Goal: Task Accomplishment & Management: Use online tool/utility

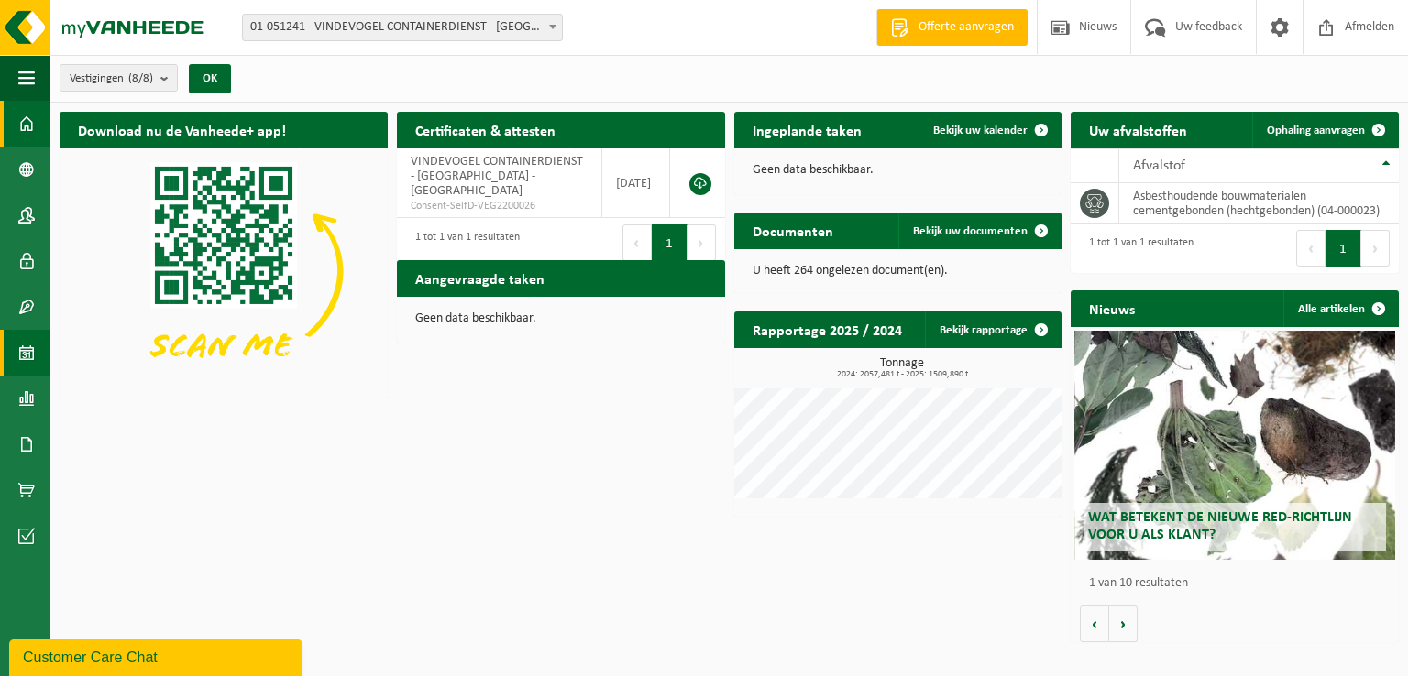
click at [27, 353] on span at bounding box center [26, 353] width 16 height 46
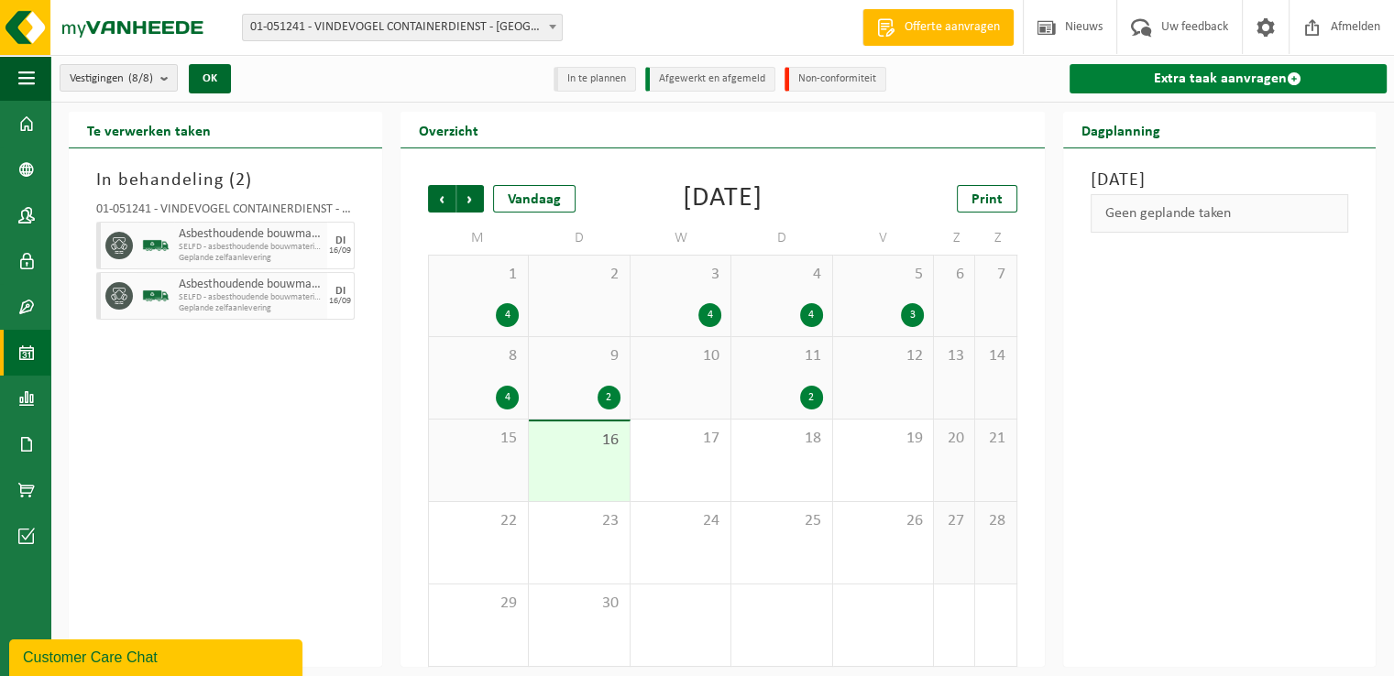
click at [1221, 80] on link "Extra taak aanvragen" at bounding box center [1229, 78] width 318 height 29
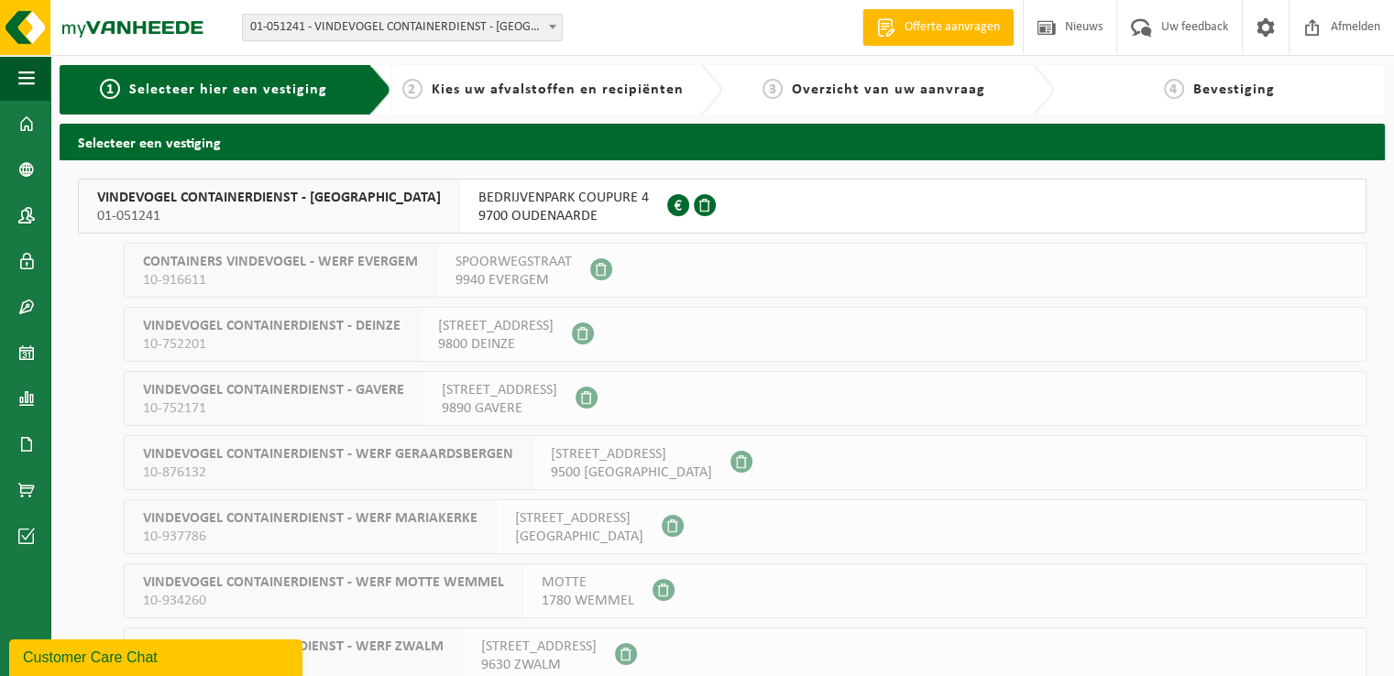
click at [516, 203] on span "BEDRIJVENPARK COUPURE 4" at bounding box center [563, 198] width 170 height 18
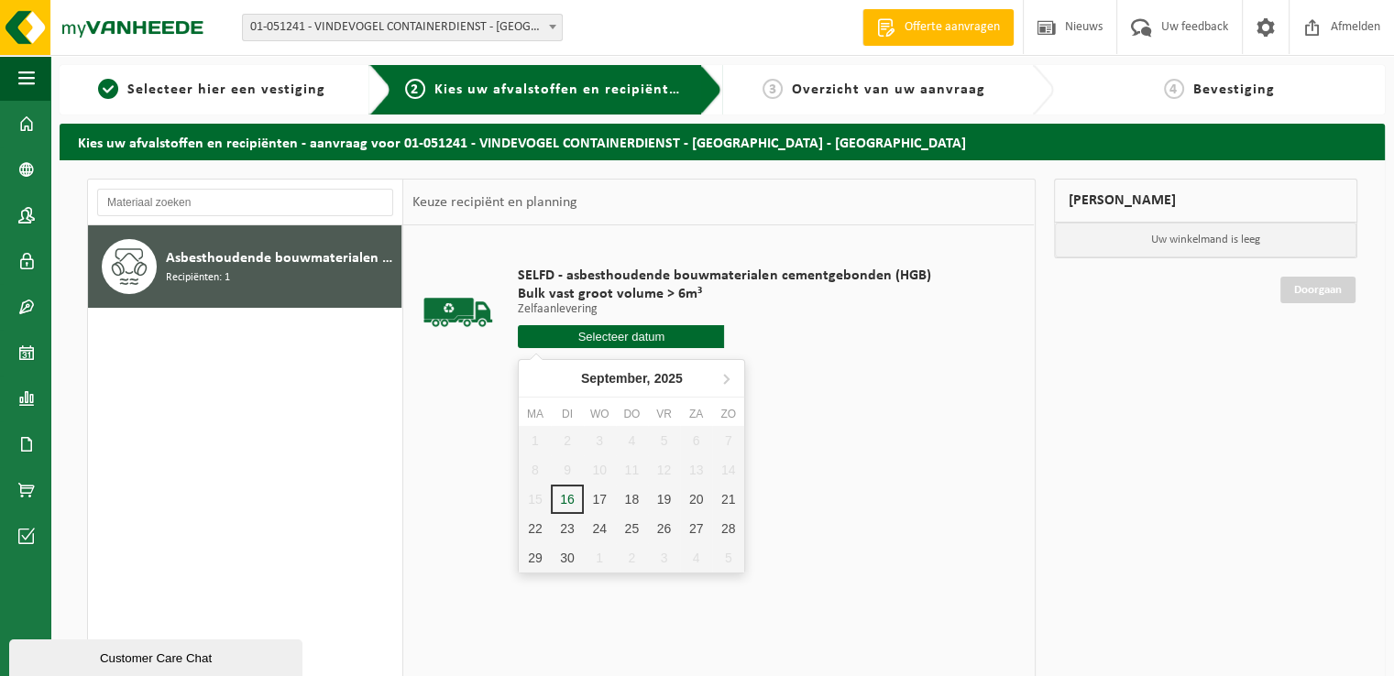
click at [609, 339] on input "text" at bounding box center [621, 336] width 206 height 23
click at [596, 501] on div "17" at bounding box center [600, 499] width 32 height 29
type input "Van 2025-09-17"
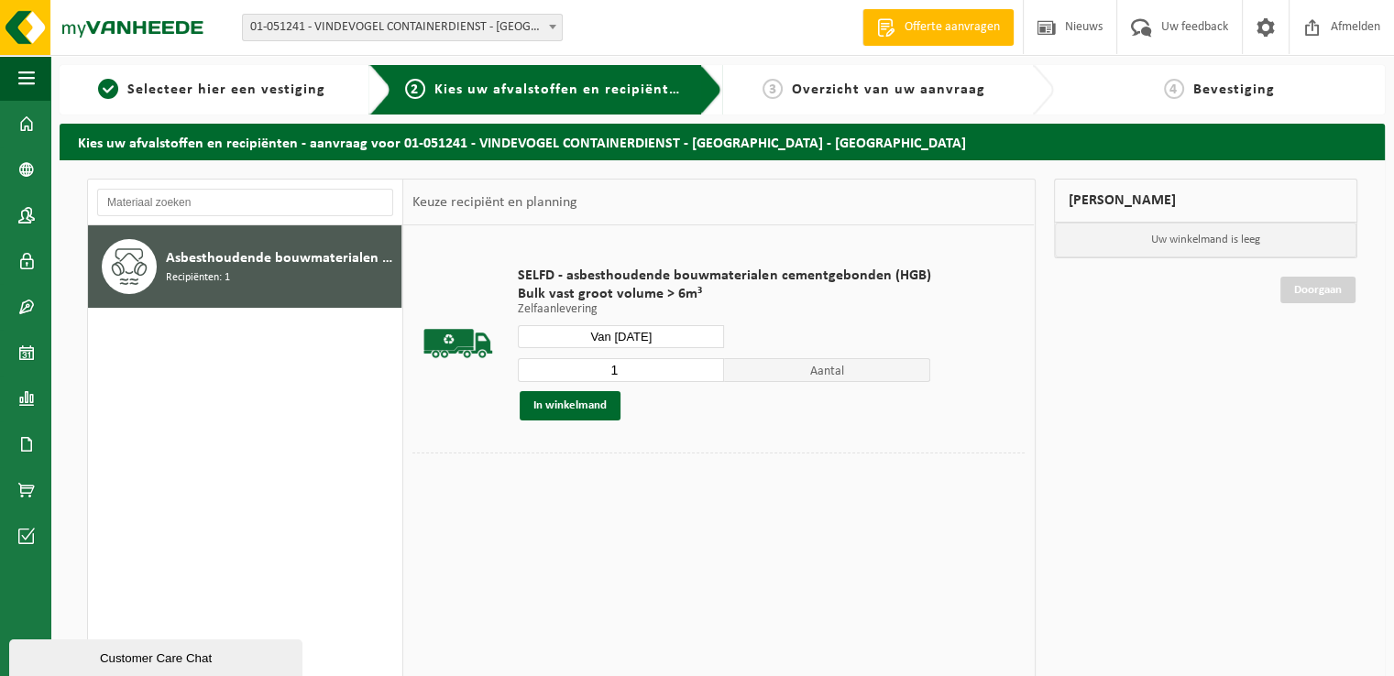
click at [655, 372] on input "1" at bounding box center [621, 370] width 206 height 24
type input "4"
click at [599, 406] on button "In winkelmand" at bounding box center [570, 405] width 101 height 29
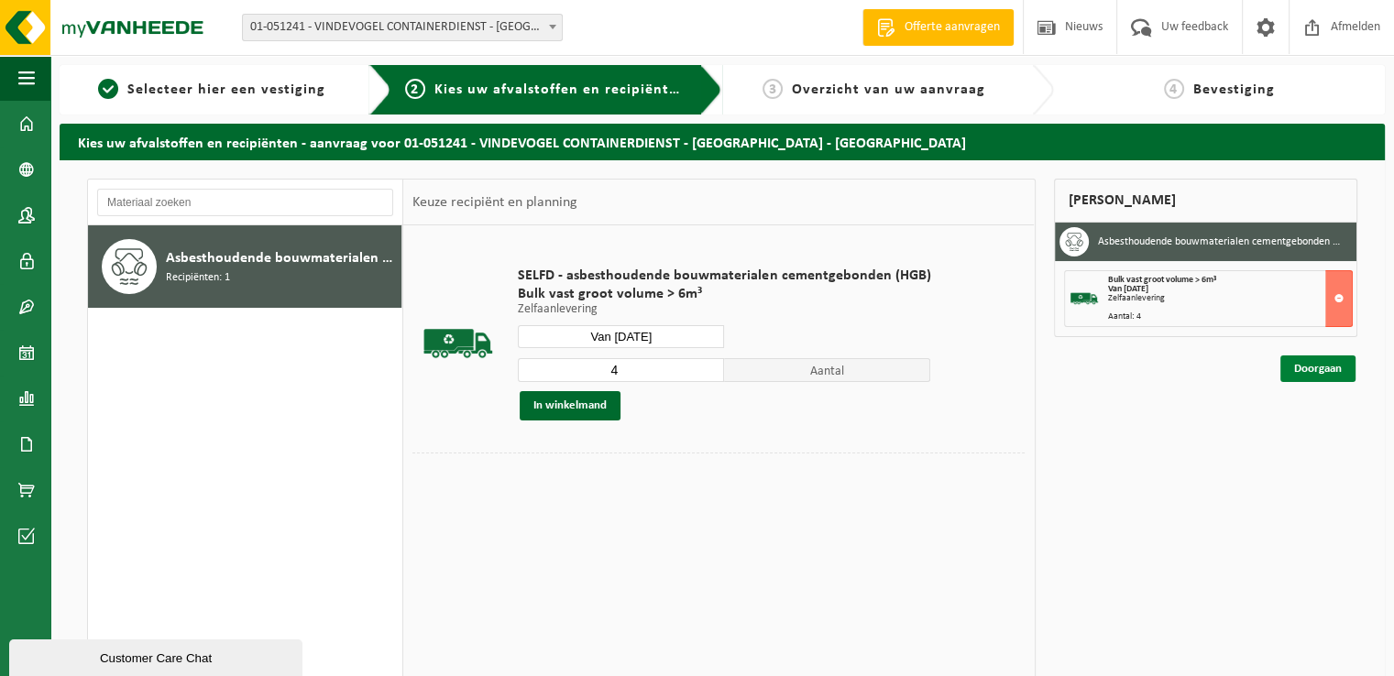
click at [1326, 370] on link "Doorgaan" at bounding box center [1317, 369] width 75 height 27
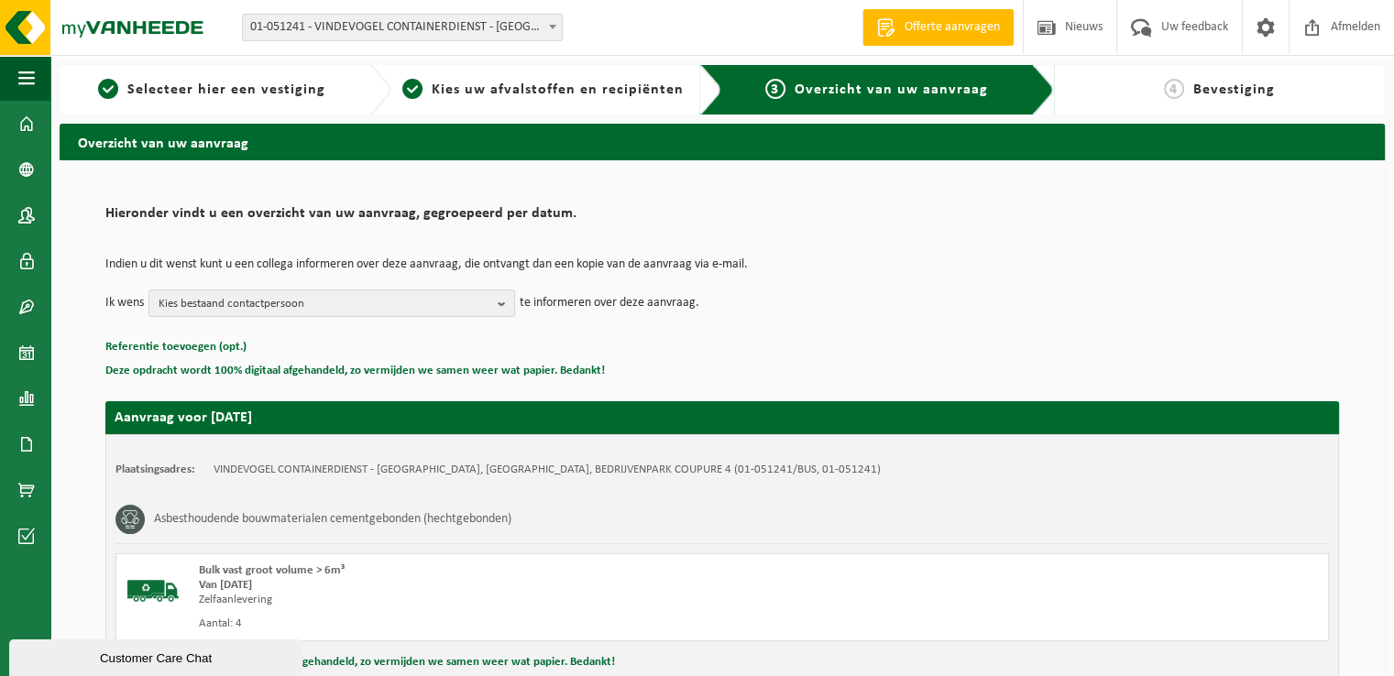
scroll to position [202, 0]
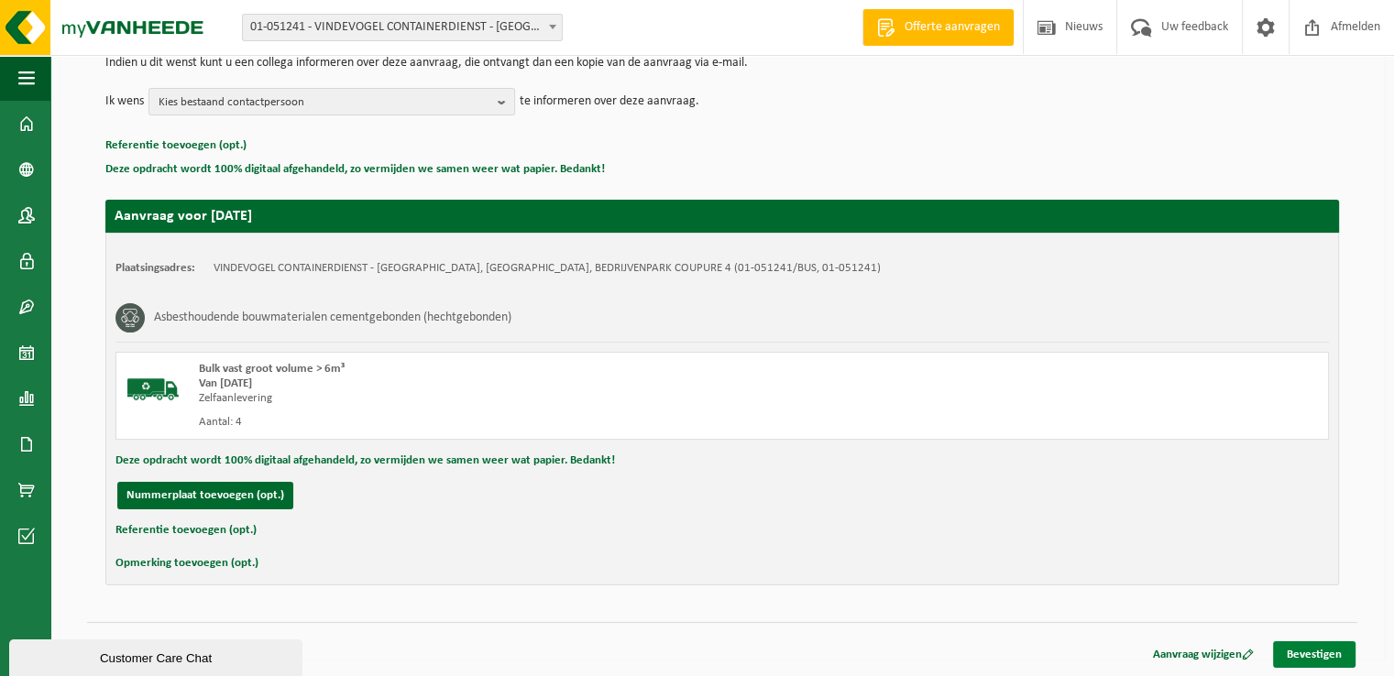
click at [1305, 650] on link "Bevestigen" at bounding box center [1314, 655] width 82 height 27
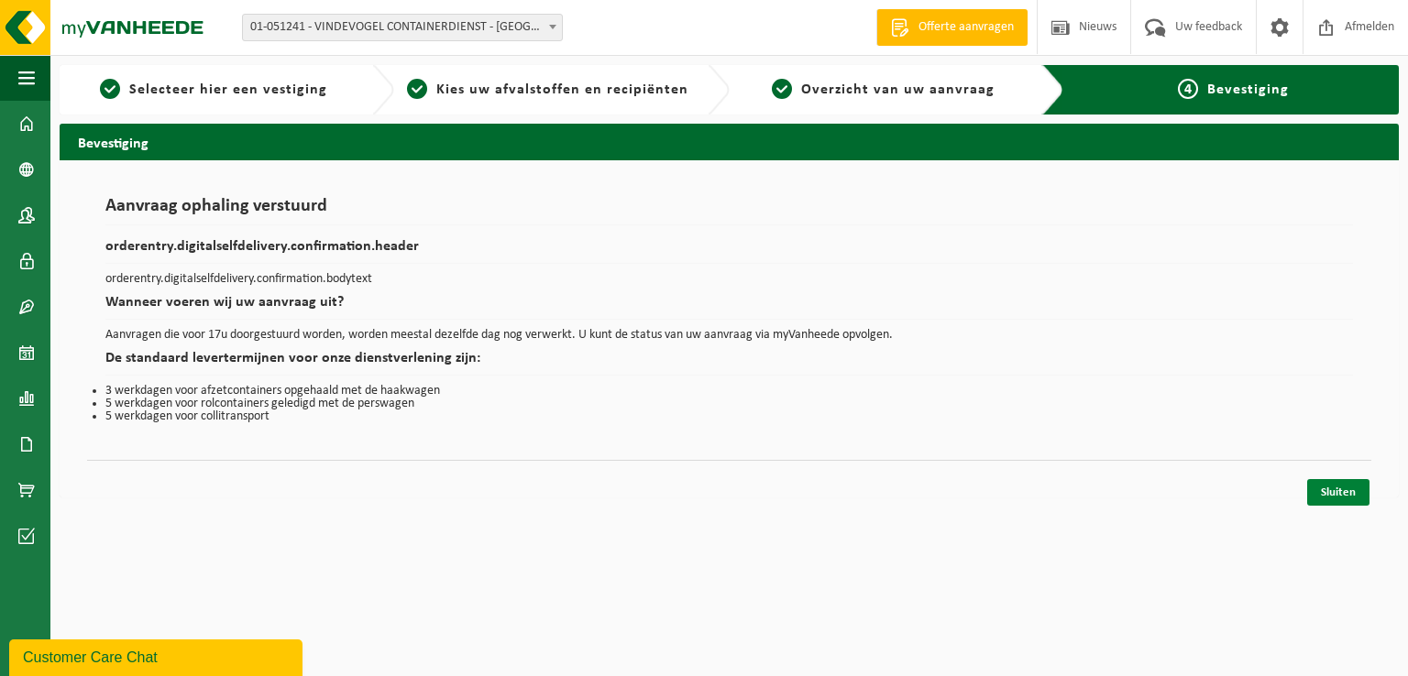
click at [1334, 484] on link "Sluiten" at bounding box center [1338, 492] width 62 height 27
